Goal: Task Accomplishment & Management: Use online tool/utility

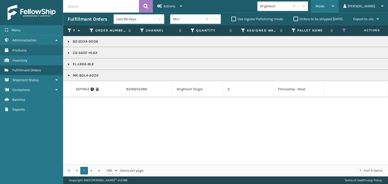
click at [334, 6] on div "Mode" at bounding box center [324, 6] width 19 height 13
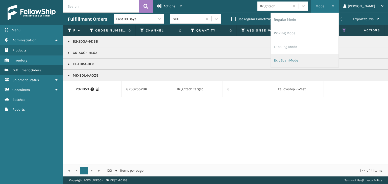
click at [317, 60] on li "Exit Scan Mode" at bounding box center [305, 61] width 68 height 14
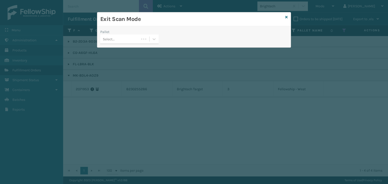
click at [159, 39] on div "Pallet Select..." at bounding box center [129, 38] width 64 height 18
click at [152, 39] on icon at bounding box center [154, 39] width 5 height 5
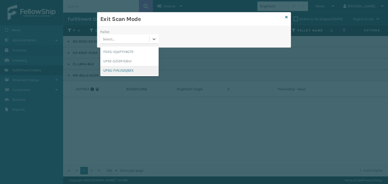
click at [126, 69] on div "UPSG-7VNJS2Q92X" at bounding box center [129, 70] width 58 height 9
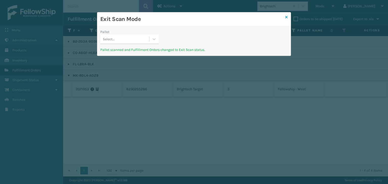
click at [287, 15] on link at bounding box center [286, 17] width 3 height 5
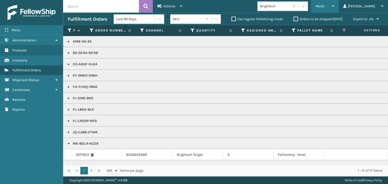
click at [332, 8] on div "Mode Regular Mode Picking Mode Labeling Mode Exit Scan Mode" at bounding box center [325, 6] width 28 height 13
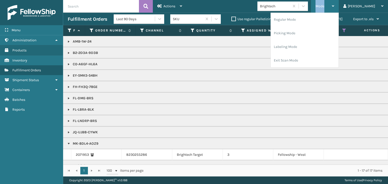
click at [332, 8] on div "Mode Regular Mode Picking Mode Labeling Mode Exit Scan Mode" at bounding box center [325, 6] width 28 height 13
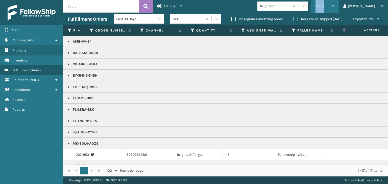
click at [332, 7] on div "Mode Regular Mode Picking Mode Labeling Mode Exit Scan Mode" at bounding box center [325, 6] width 28 height 13
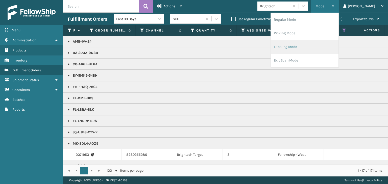
click at [309, 50] on li "Labeling Mode" at bounding box center [305, 47] width 68 height 14
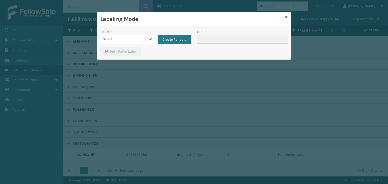
click at [109, 39] on div "Select..." at bounding box center [109, 39] width 12 height 5
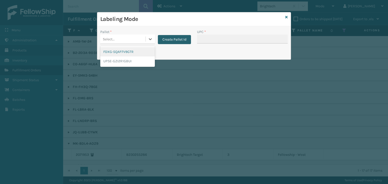
click at [179, 39] on button "Create Pallet Id" at bounding box center [174, 39] width 33 height 9
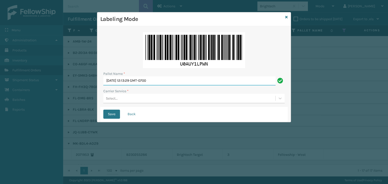
drag, startPoint x: 165, startPoint y: 79, endPoint x: 26, endPoint y: 63, distance: 139.8
click at [26, 63] on div "Labeling Mode Pallet Name * [DATE] 12:13:29 GMT-0700 Carrier Service * Select..…" at bounding box center [194, 92] width 388 height 184
paste input "UPSP001752791"
type input "UPSP001752791"
click at [140, 98] on div "Select..." at bounding box center [189, 98] width 172 height 8
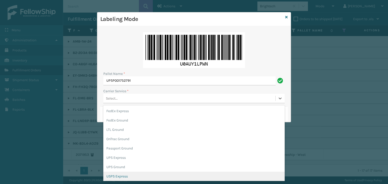
scroll to position [25, 0]
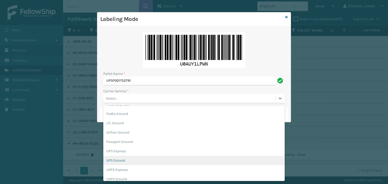
click at [113, 163] on div "UPS Ground" at bounding box center [193, 160] width 181 height 9
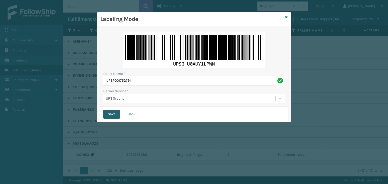
click at [106, 113] on button "Save" at bounding box center [111, 114] width 17 height 9
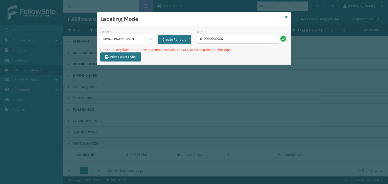
drag, startPoint x: 238, startPoint y: 39, endPoint x: 63, endPoint y: 44, distance: 175.8
click at [63, 44] on div "Labeling Mode Pallet * UPSG-U0AUY1LPWN Create Pallet Id UPC * 810090932637 Can'…" at bounding box center [194, 92] width 388 height 184
type input "LP-BRMDYR-PRPL"
click at [259, 31] on div "UPC *" at bounding box center [242, 31] width 91 height 5
drag, startPoint x: 171, startPoint y: 40, endPoint x: 2, endPoint y: 73, distance: 171.9
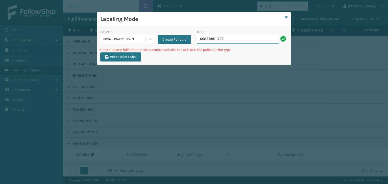
click at [2, 72] on div "Labeling Mode Pallet * UPSG-U0AUY1LPWN Create Pallet Id UPC * 068888011723 Can'…" at bounding box center [194, 92] width 388 height 184
type input "LP-RMXPLS-BLK"
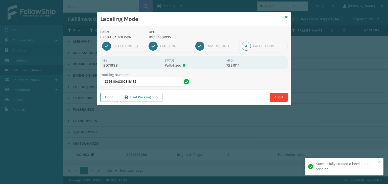
click at [162, 38] on p "810164501035" at bounding box center [186, 37] width 74 height 5
copy p "810164501035"
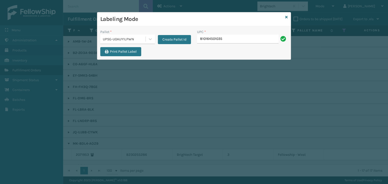
type input "810164501035"
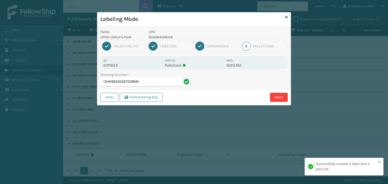
click at [157, 35] on p "850064526103" at bounding box center [186, 37] width 74 height 5
copy p "850064526103"
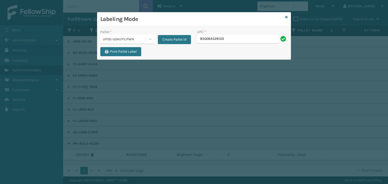
type input "850064526103"
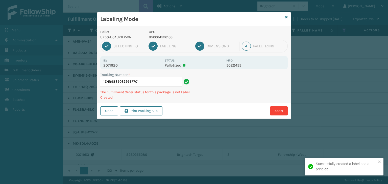
type input "1ZHR98350329567701850064526103"
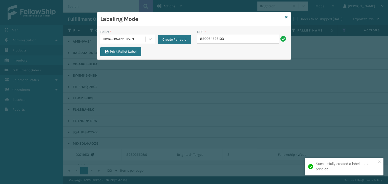
type input "850064526103"
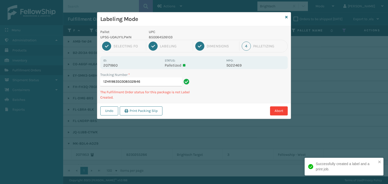
type input "1ZHR98350308502846850064526103"
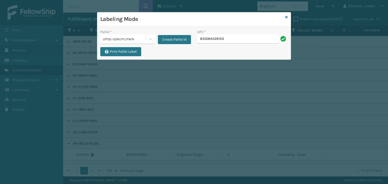
type input "850064526103"
type input "810"
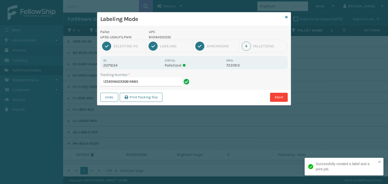
click at [160, 37] on p "810164501035" at bounding box center [186, 37] width 74 height 5
copy p "810164501035"
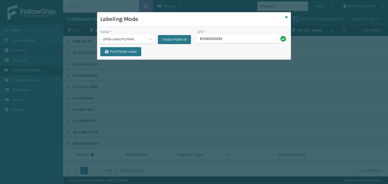
type input "810164501035"
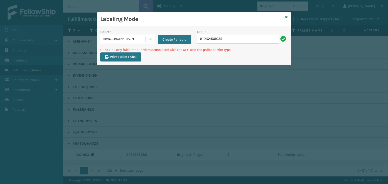
drag, startPoint x: 259, startPoint y: 42, endPoint x: 102, endPoint y: 33, distance: 157.1
click at [109, 34] on div "Pallet * UPSG-U0AUY1LPWN Create Pallet Id UPC * 810164501035" at bounding box center [193, 38] width 193 height 18
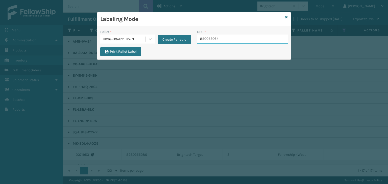
type input "8500530641"
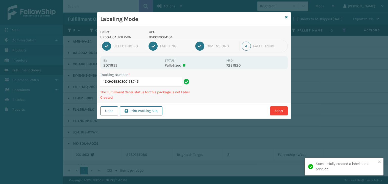
click at [156, 38] on p "850053064104" at bounding box center [186, 37] width 74 height 5
copy p "850053064104"
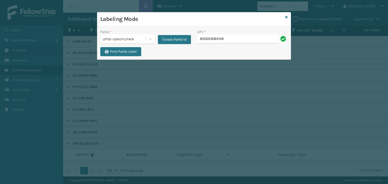
type input "850053064104"
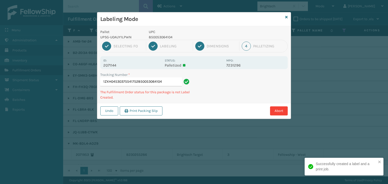
type input "1ZXH04530375541752850053064104850053064104"
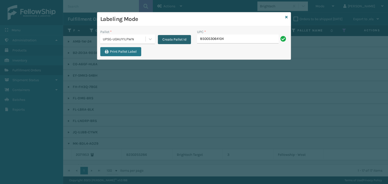
type input "850053064104"
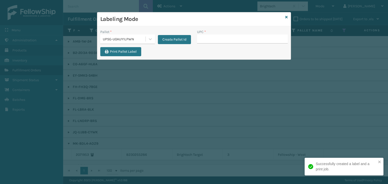
click at [284, 16] on div "Labeling Mode" at bounding box center [193, 19] width 193 height 14
click at [286, 17] on icon at bounding box center [286, 17] width 3 height 4
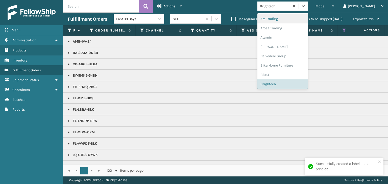
click at [285, 10] on div "Brightech" at bounding box center [282, 7] width 51 height 10
type input "PE"
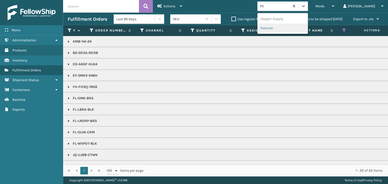
drag, startPoint x: 280, startPoint y: 27, endPoint x: 283, endPoint y: 27, distance: 3.8
click at [283, 27] on div "Petcove" at bounding box center [282, 27] width 51 height 9
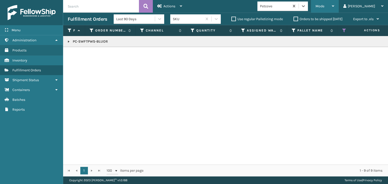
drag, startPoint x: 349, startPoint y: 5, endPoint x: 348, endPoint y: 9, distance: 4.1
click at [334, 8] on div "Mode" at bounding box center [324, 6] width 19 height 13
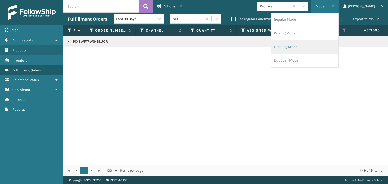
click at [304, 52] on li "Labeling Mode" at bounding box center [305, 47] width 68 height 14
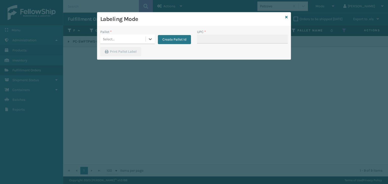
click at [103, 42] on div "Select..." at bounding box center [109, 39] width 12 height 5
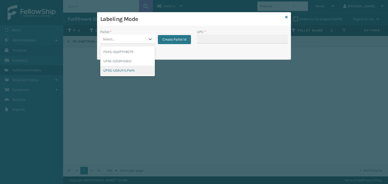
click at [118, 70] on div "UPSG-U0AUY1LPWN" at bounding box center [127, 70] width 55 height 9
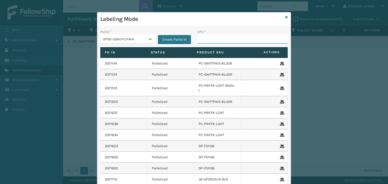
click at [206, 38] on input "UPC *" at bounding box center [242, 39] width 91 height 9
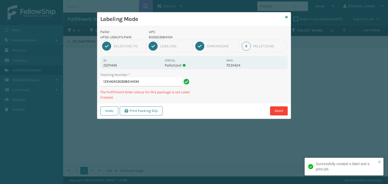
click at [154, 36] on p "850053064104" at bounding box center [186, 37] width 74 height 5
copy p "850053064104"
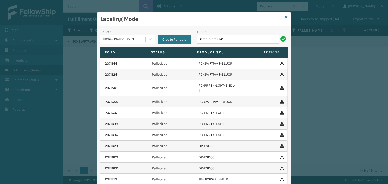
type input "850053064104"
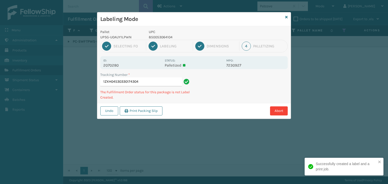
type input "1ZXH04530330174304850053064104"
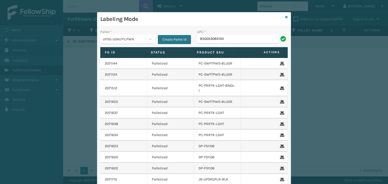
type input "850053064104"
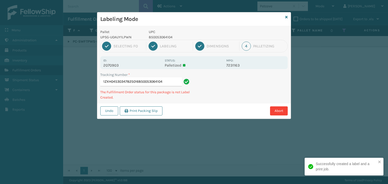
type input "1ZXH04530347825016850053064104850053064104"
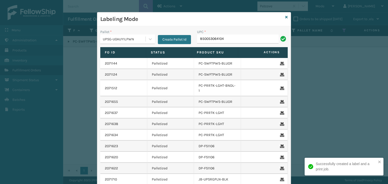
type input "850053064104"
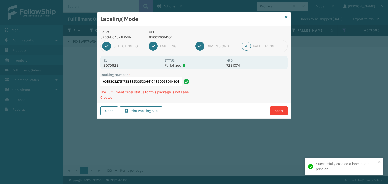
type input "1ZXH04530327517388850053064104850053064104850053064104"
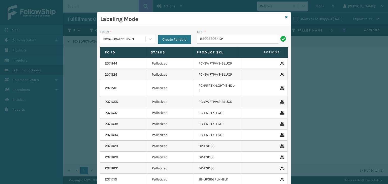
type input "850053064104"
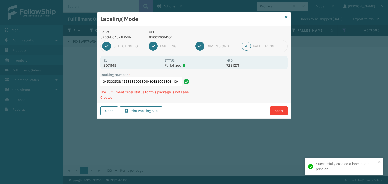
type input "1ZXH04530353849935850053064104850053064104850053064104"
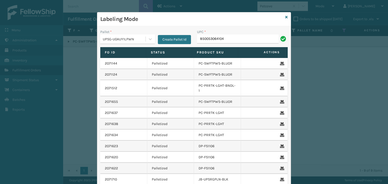
type input "850053064104"
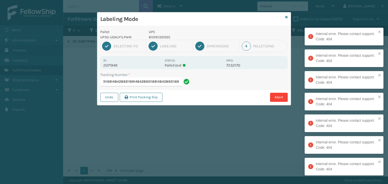
type input "1Z59316A03264241178428931169148428931169148428931169148428931169148428931169148…"
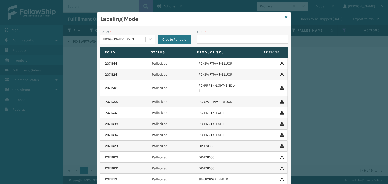
click at [133, 39] on div "UPSG-U0AUY1LPWN" at bounding box center [124, 39] width 43 height 5
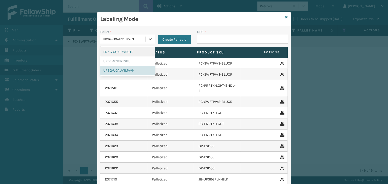
click at [131, 49] on div "FDXG-5QAP7V9GTR" at bounding box center [127, 51] width 55 height 9
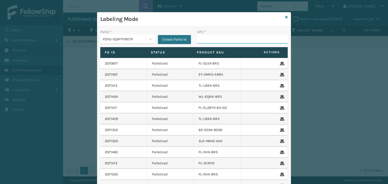
click at [212, 37] on input "UPC *" at bounding box center [242, 39] width 91 height 9
type input "CEL8TN"
type input "SS14TXL-2"
type input "810081962"
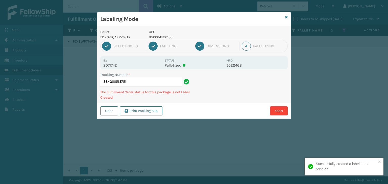
click at [163, 37] on p "850064526103" at bounding box center [186, 37] width 74 height 5
copy p "850064526103"
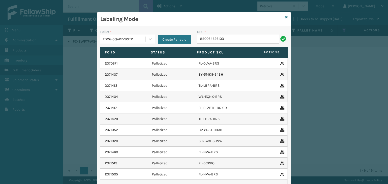
type input "850064526103"
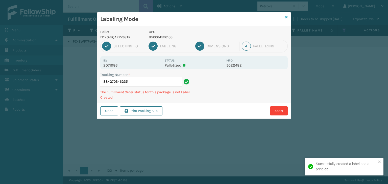
click at [286, 18] on icon at bounding box center [286, 17] width 3 height 4
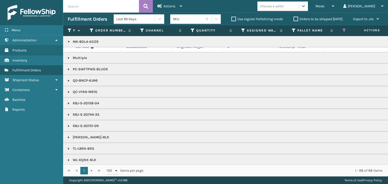
scroll to position [440, 0]
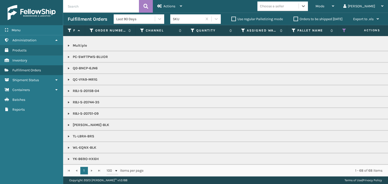
click at [282, 5] on div "Choose a seller" at bounding box center [272, 6] width 24 height 5
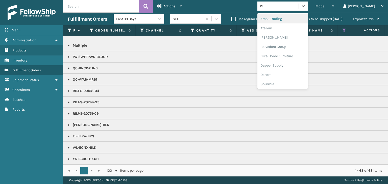
type input "PET"
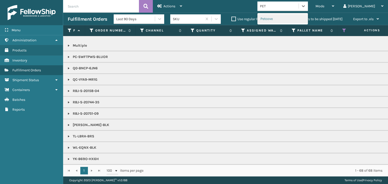
click at [293, 20] on div "Petcove" at bounding box center [282, 18] width 51 height 9
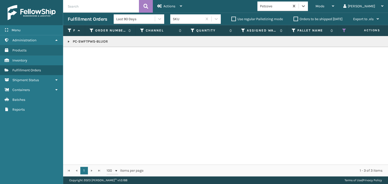
click at [100, 41] on p "PC-SWFTPWS-BLUOR" at bounding box center [389, 41] width 643 height 5
copy p "PC-SWFTPWS-BLUOR"
